Goal: Participate in discussion

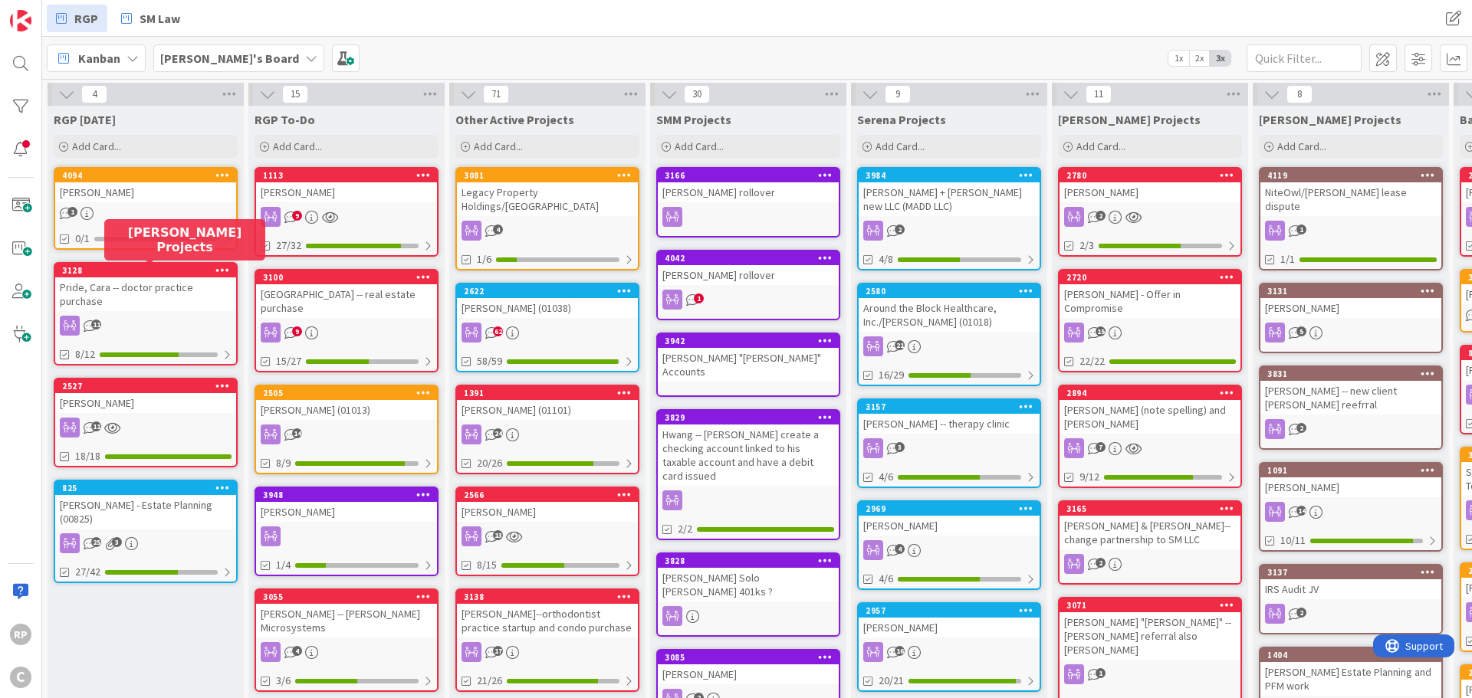
click at [550, 200] on div "Legacy Property Holdings/[GEOGRAPHIC_DATA]" at bounding box center [547, 199] width 181 height 34
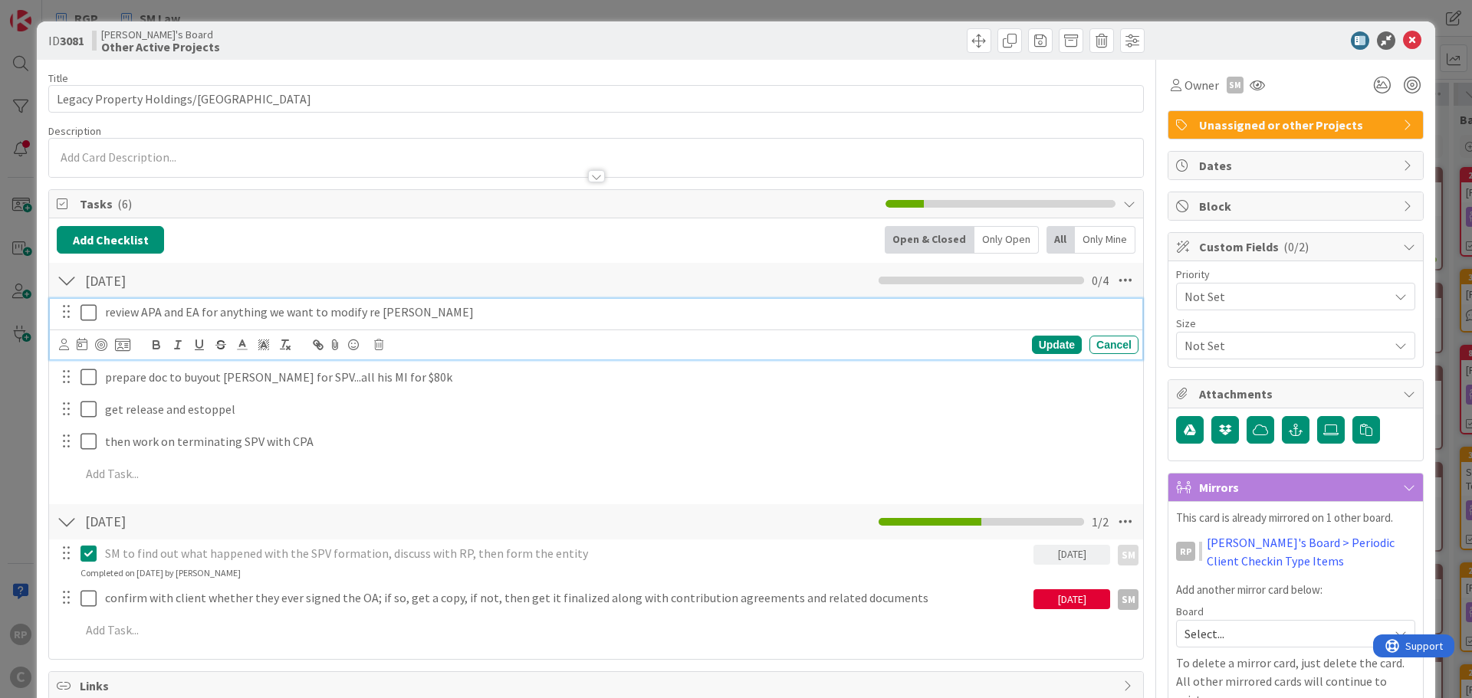
click at [404, 322] on div "review APA and EA for anything we want to modify re [PERSON_NAME]" at bounding box center [619, 312] width 1040 height 27
click at [88, 316] on icon at bounding box center [88, 313] width 16 height 18
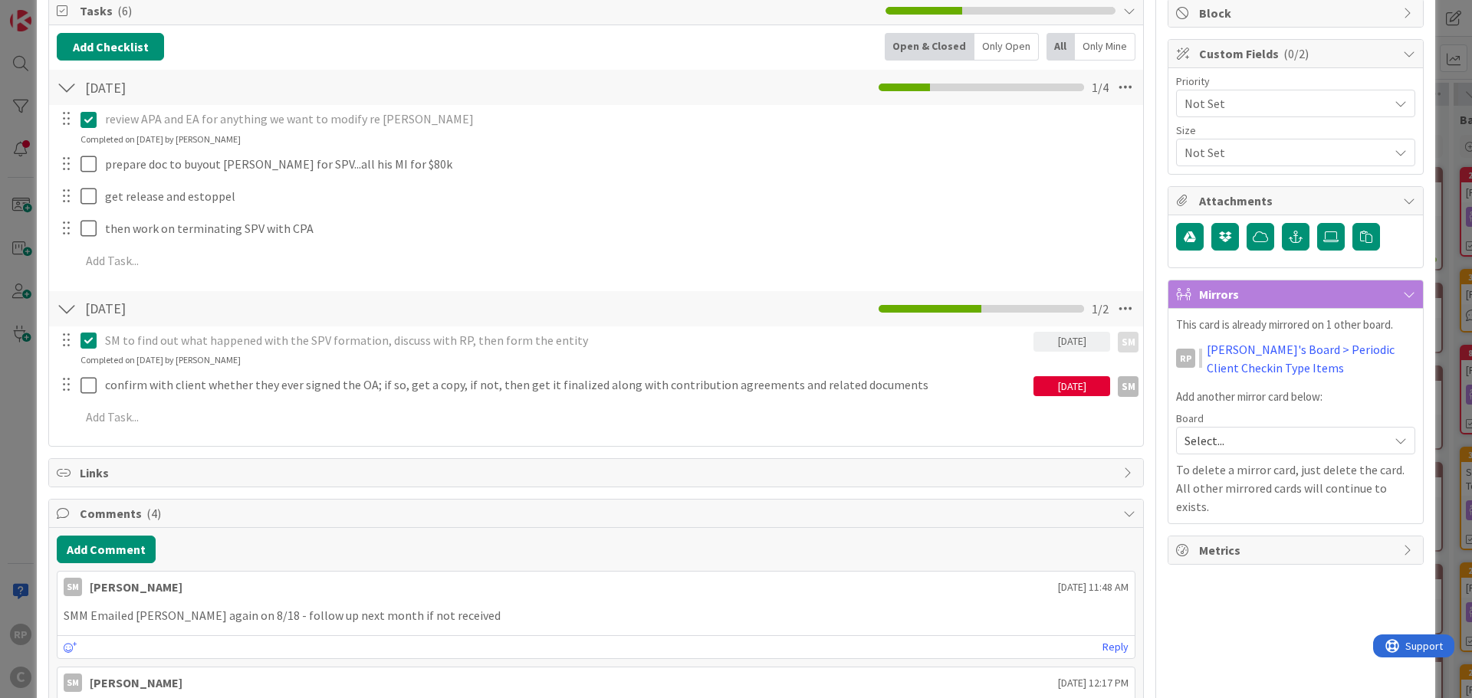
scroll to position [230, 0]
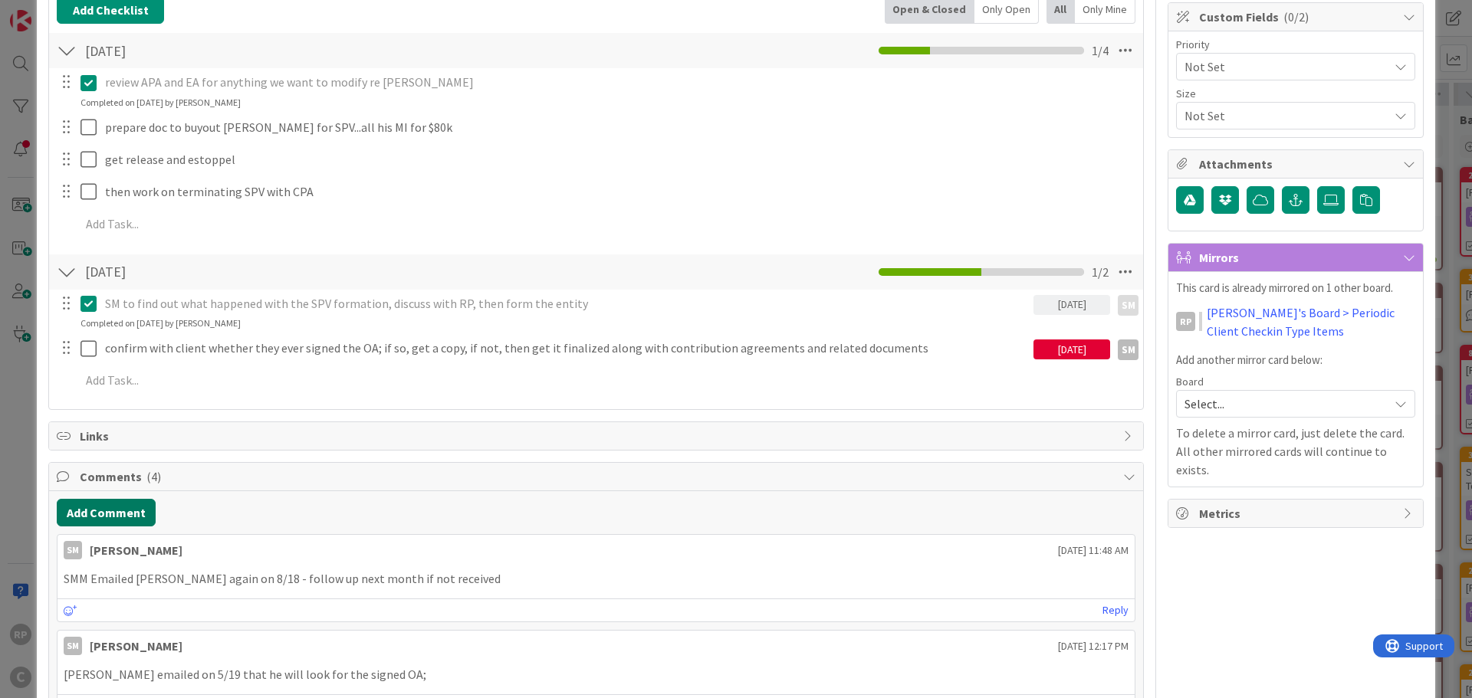
click at [112, 516] on button "Add Comment" at bounding box center [106, 513] width 99 height 28
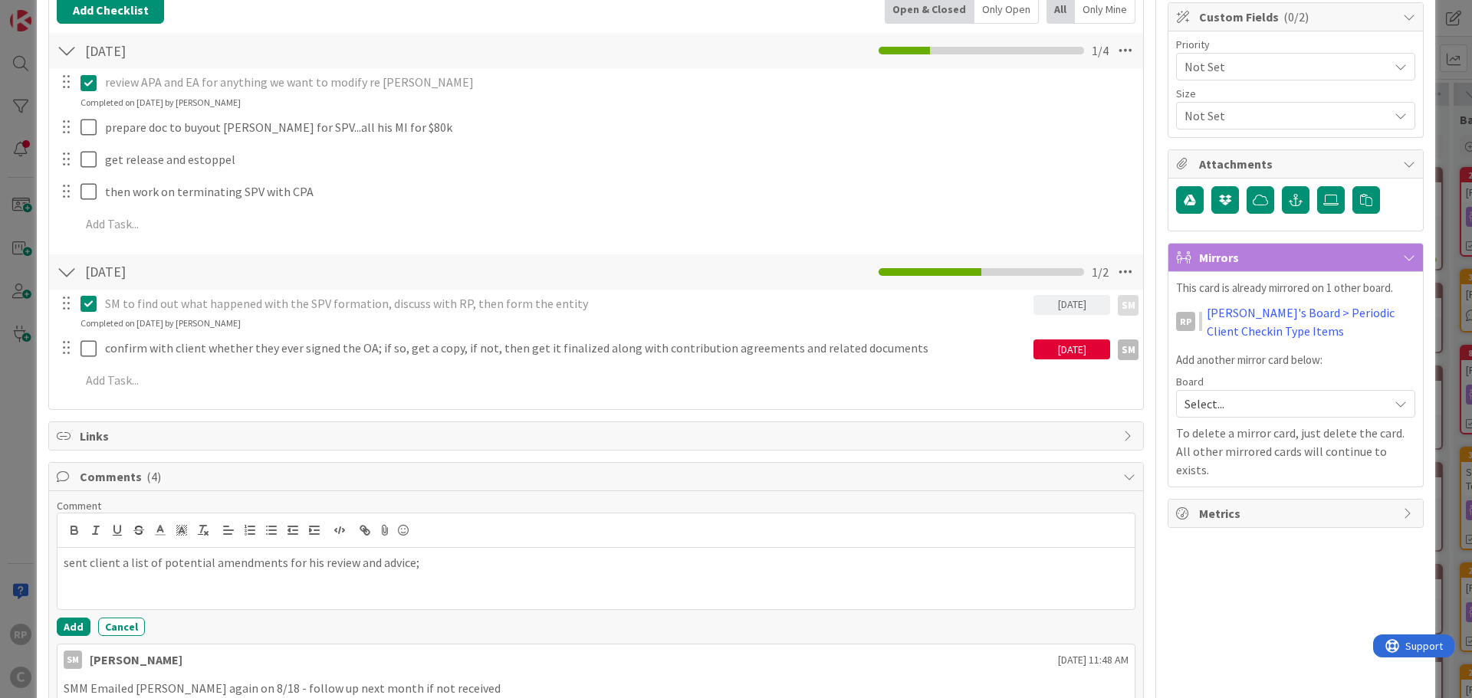
click at [278, 564] on p "sent client a list of potential amendments for his review and advice;" at bounding box center [596, 563] width 1065 height 18
click at [72, 631] on button "Add" at bounding box center [74, 627] width 34 height 18
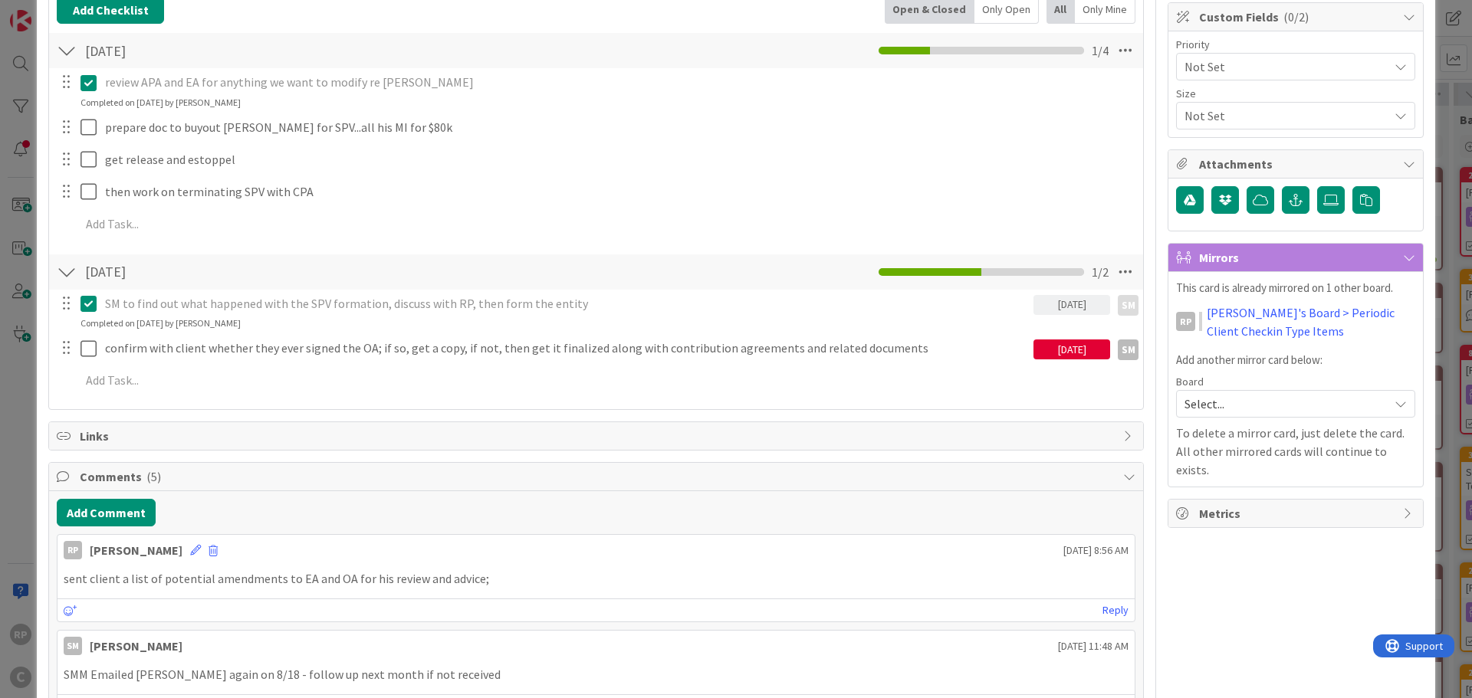
scroll to position [0, 0]
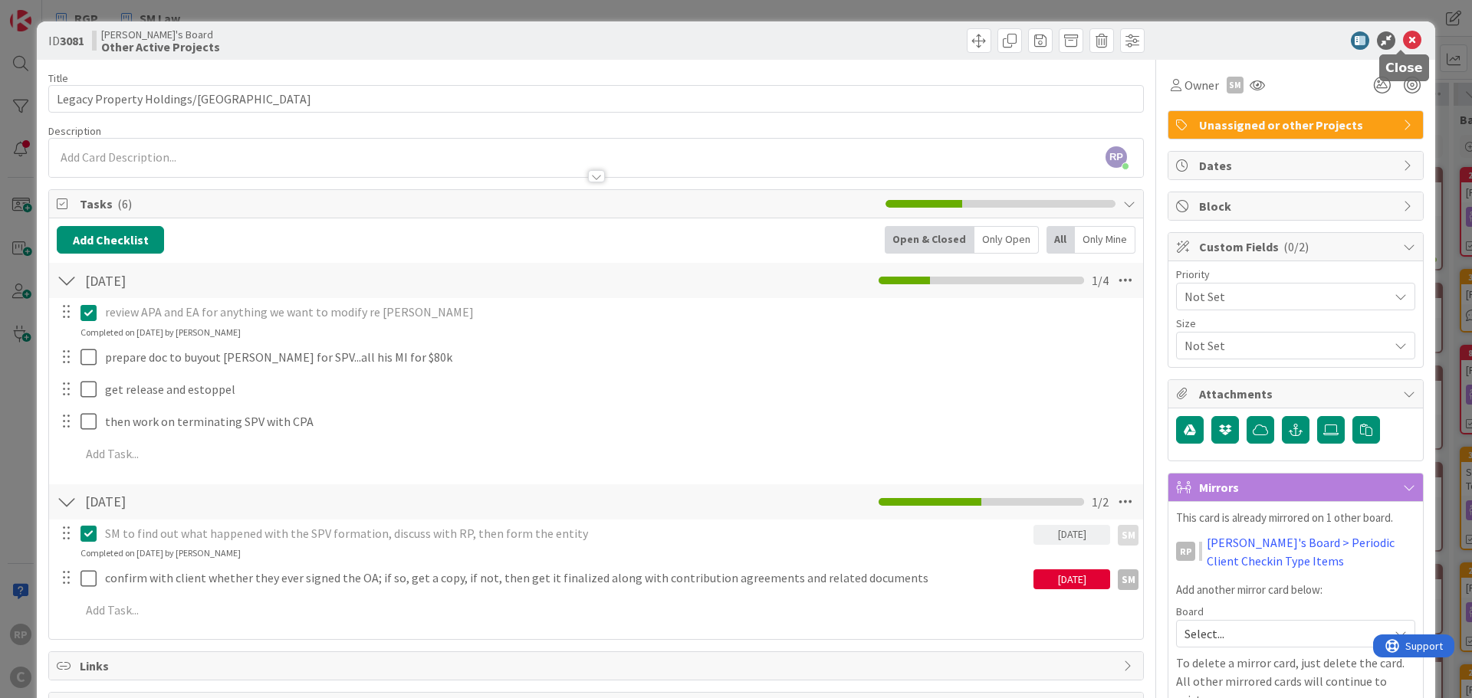
click at [1406, 34] on icon at bounding box center [1412, 40] width 18 height 18
